Goal: Navigation & Orientation: Find specific page/section

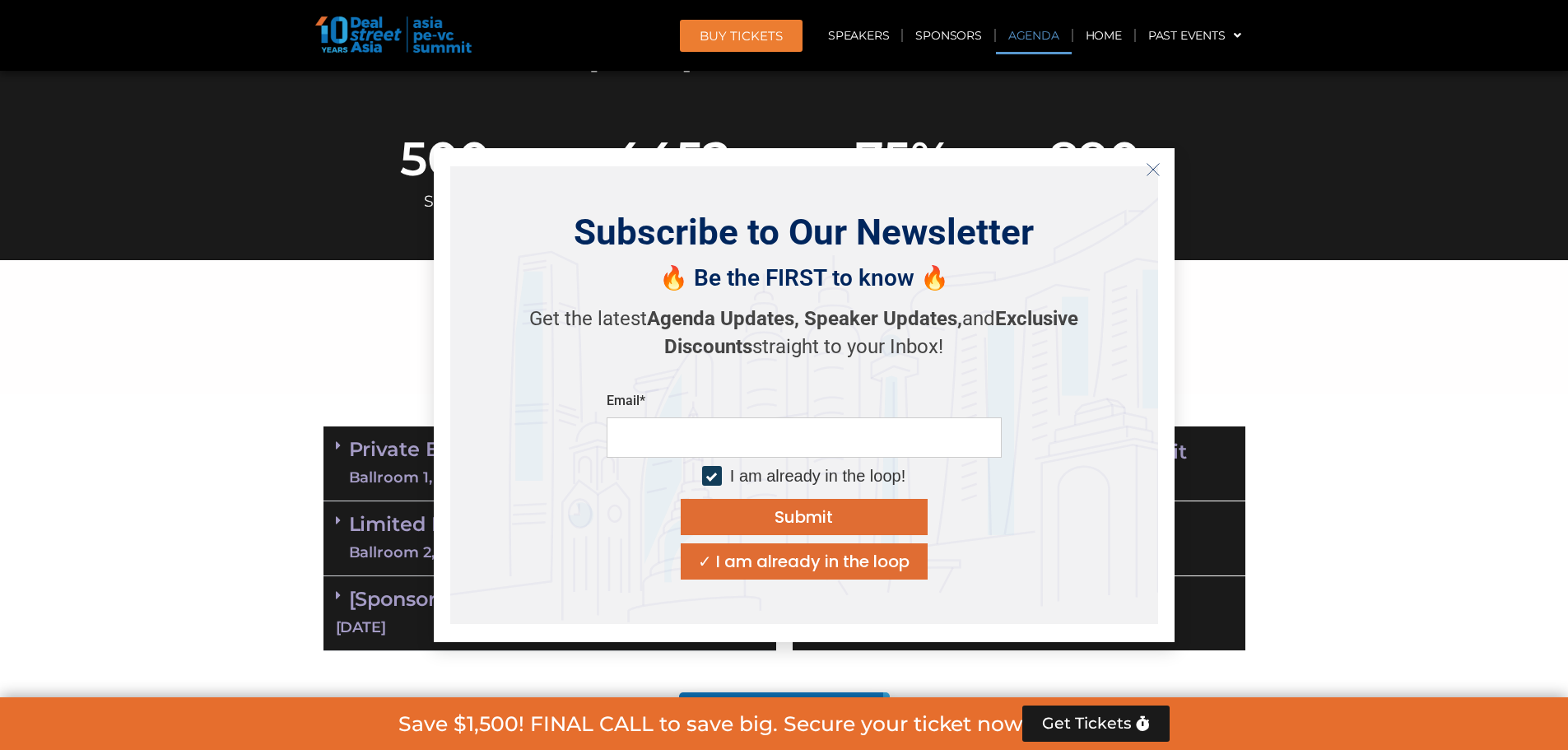
scroll to position [823, 0]
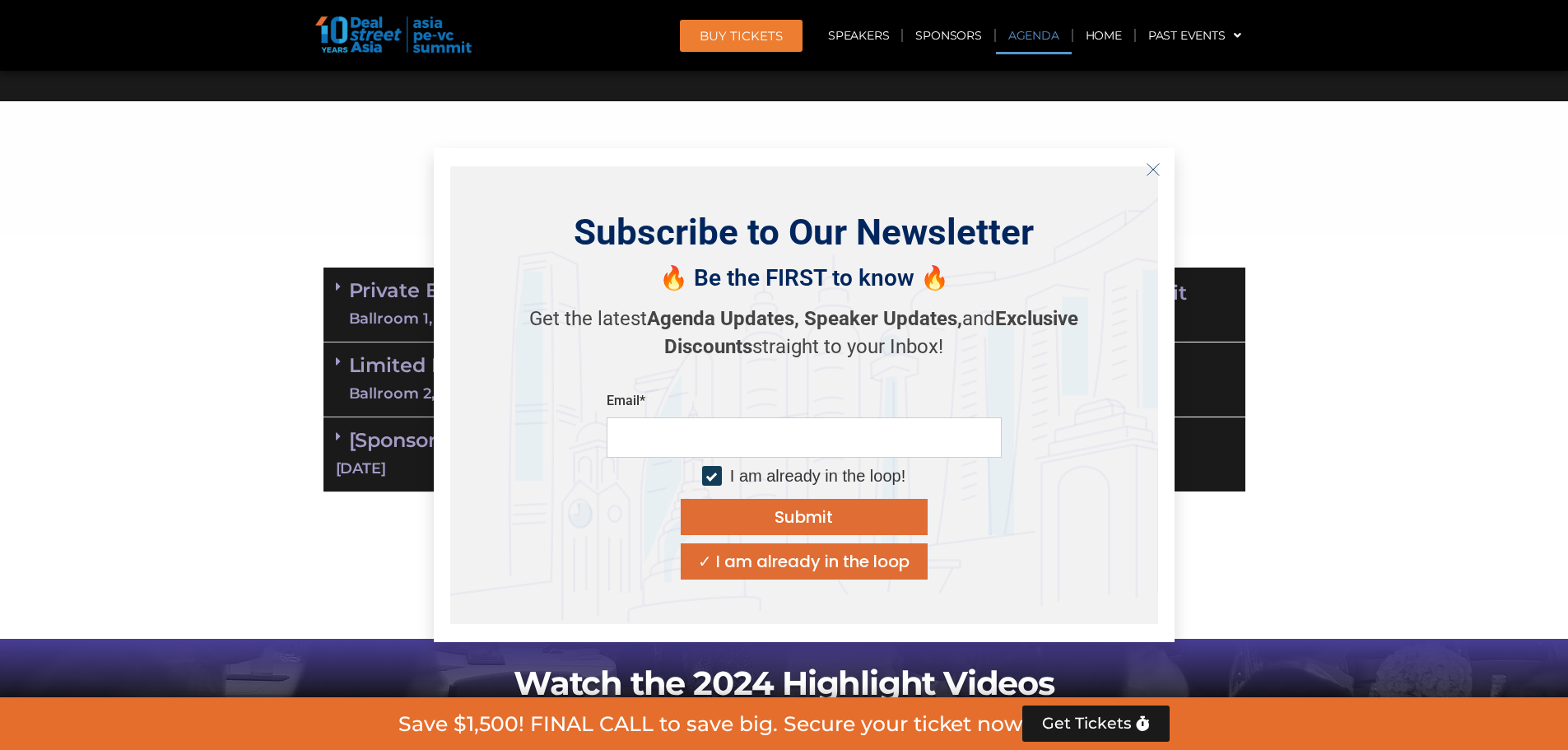
click at [1157, 166] on icon "Close" at bounding box center [1153, 170] width 15 height 15
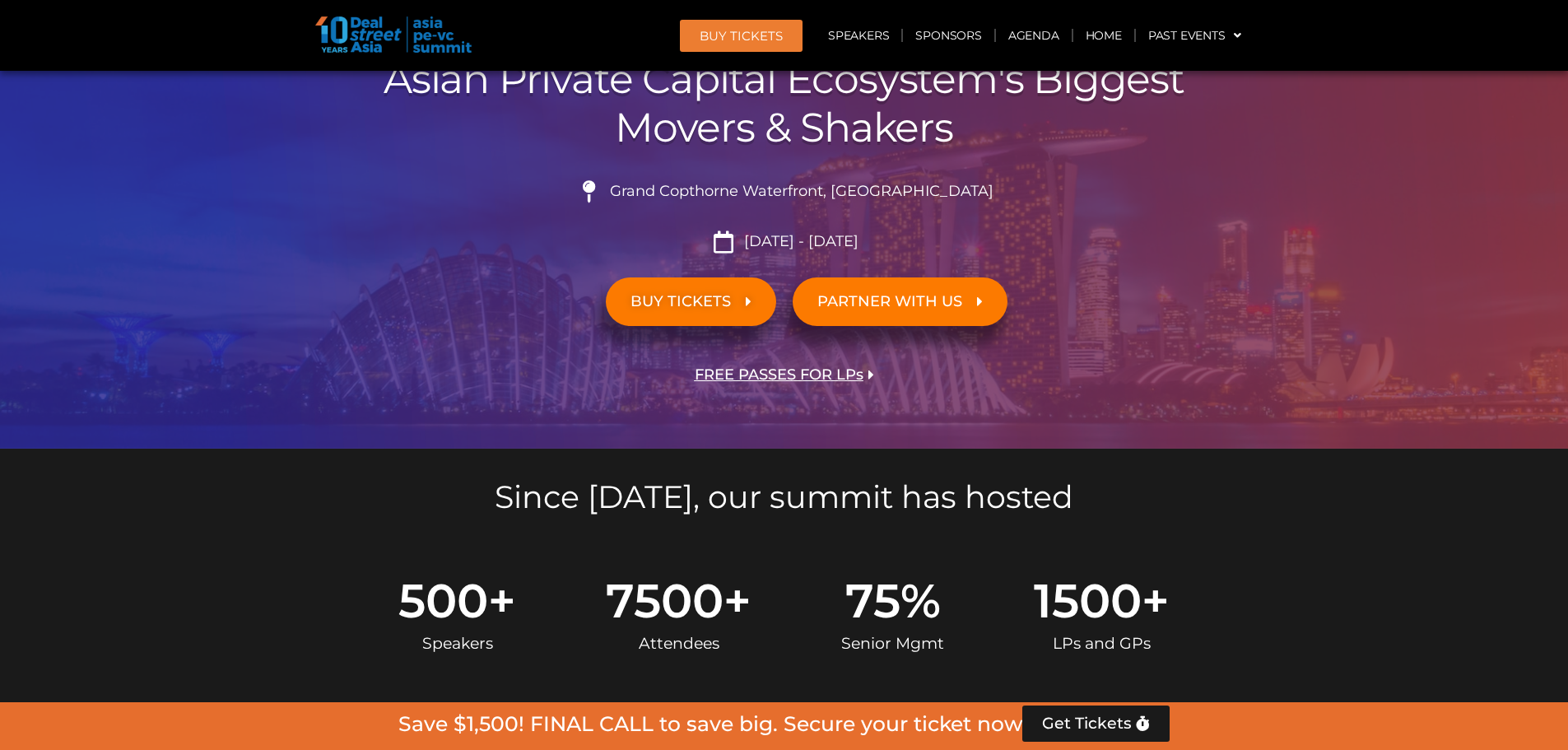
scroll to position [0, 0]
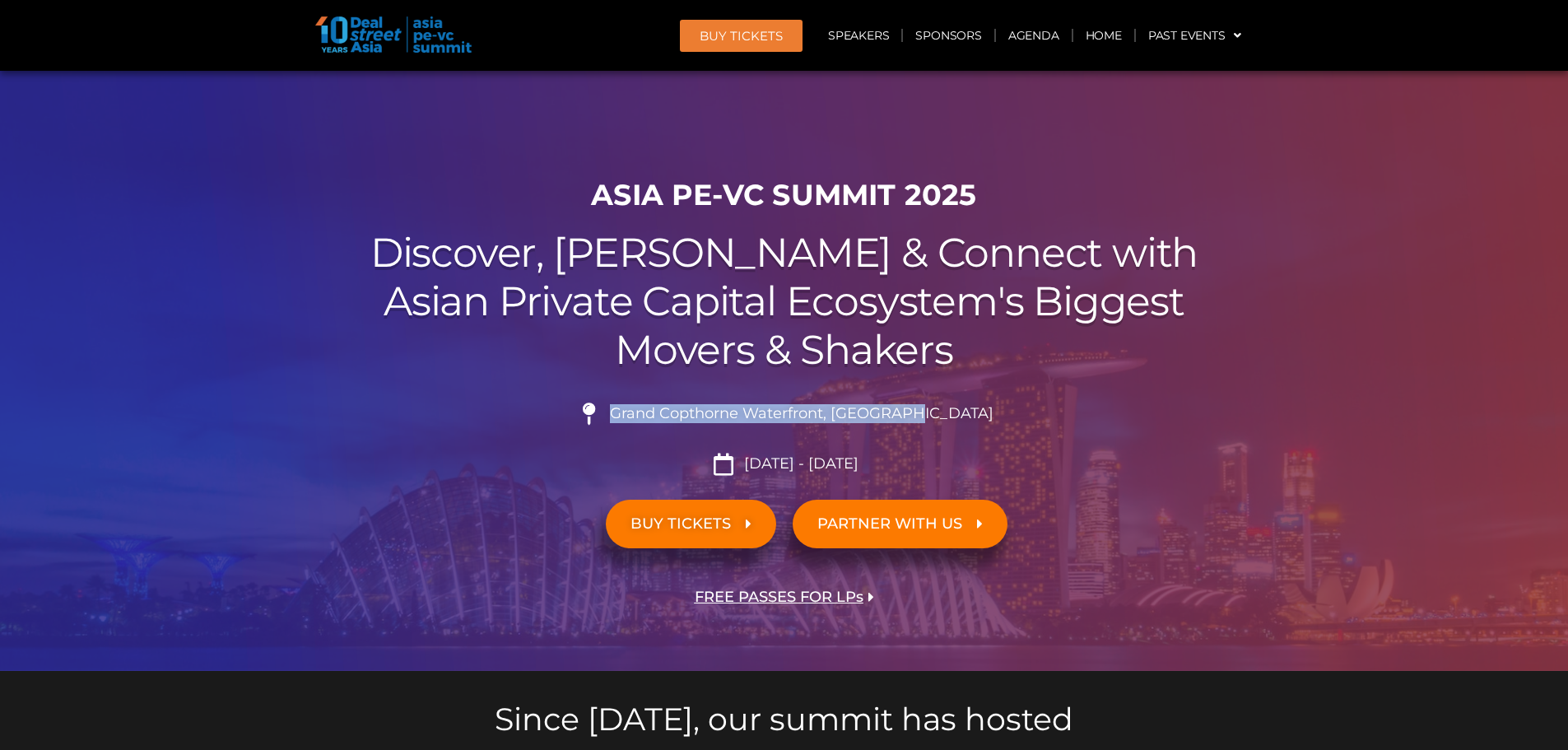
drag, startPoint x: 654, startPoint y: 412, endPoint x: 948, endPoint y: 416, distance: 294.0
click at [948, 416] on span "Grand Copthorne Waterfront, [GEOGRAPHIC_DATA]​" at bounding box center [800, 414] width 388 height 18
copy span "Grand Copthorne Waterfront, [GEOGRAPHIC_DATA]"
